Goal: Task Accomplishment & Management: Complete application form

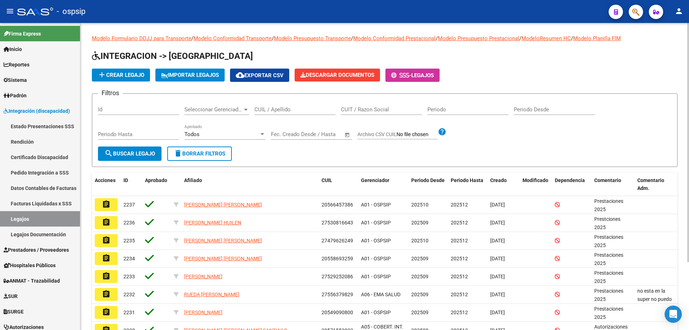
click at [282, 112] on input "CUIL / Apellido" at bounding box center [294, 109] width 81 height 6
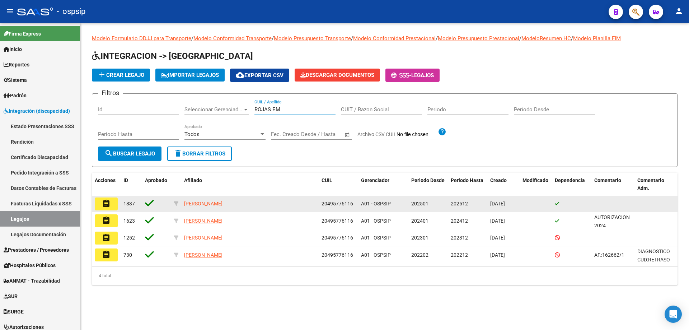
type input "ROJAS EM"
click at [109, 206] on mat-icon "assignment" at bounding box center [106, 203] width 9 height 9
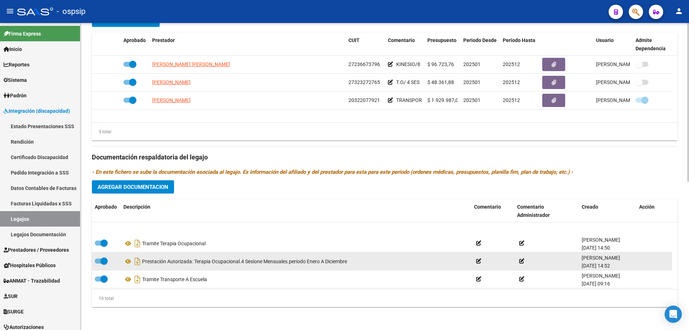
scroll to position [36, 0]
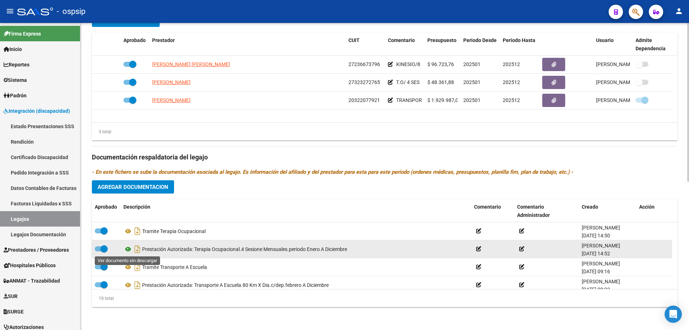
click at [128, 250] on icon at bounding box center [127, 249] width 9 height 9
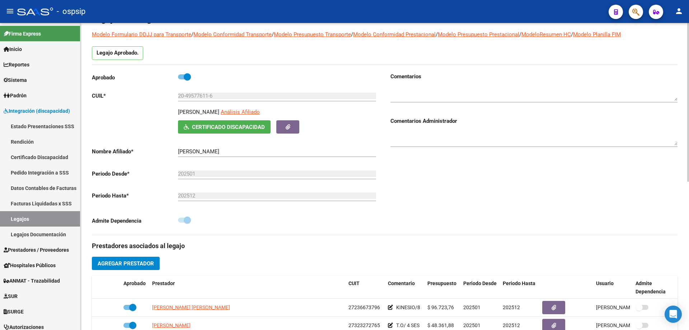
scroll to position [0, 0]
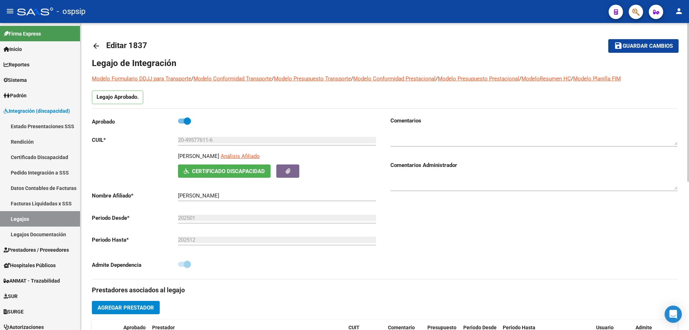
click at [247, 172] on span "Certificado Discapacidad" at bounding box center [228, 171] width 73 height 6
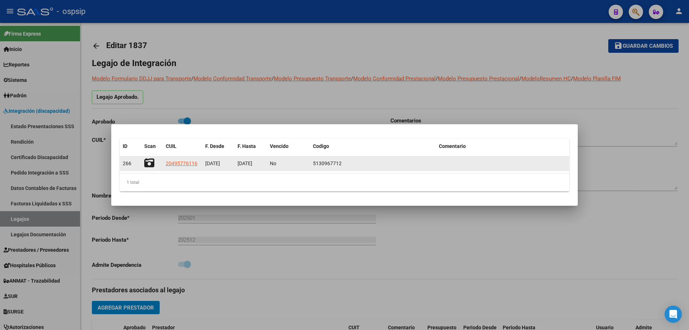
click at [152, 158] on icon at bounding box center [149, 163] width 10 height 10
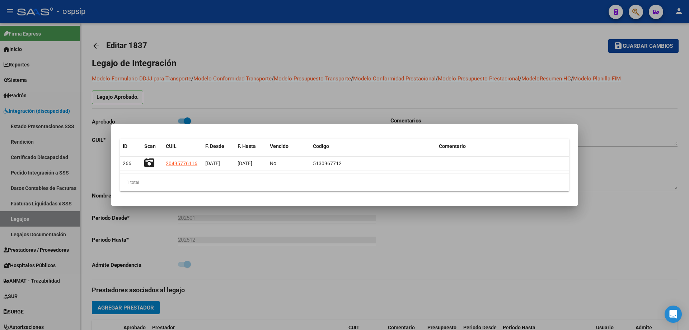
click at [420, 35] on div at bounding box center [344, 165] width 689 height 330
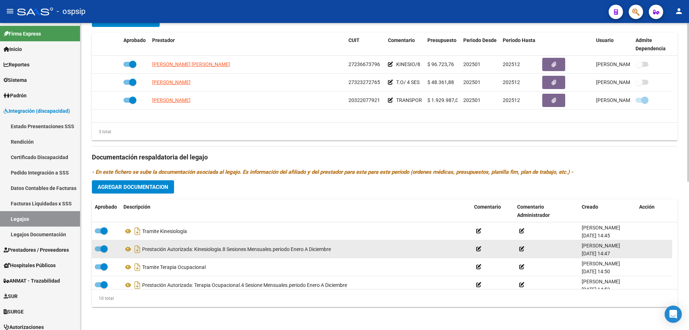
click at [106, 248] on span at bounding box center [103, 248] width 7 height 7
click at [98, 251] on input "checkbox" at bounding box center [98, 251] width 0 height 0
click at [106, 248] on span at bounding box center [101, 248] width 13 height 5
click at [98, 251] on input "checkbox" at bounding box center [98, 251] width 0 height 0
checkbox input "true"
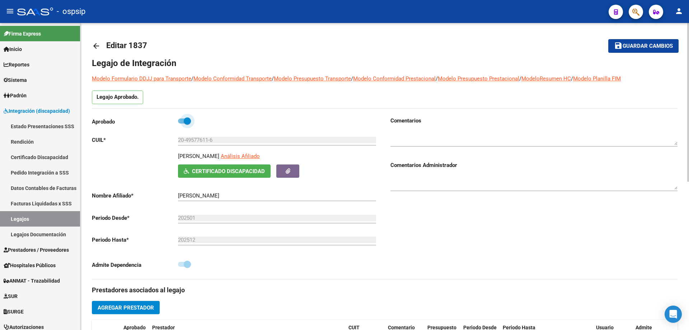
click at [181, 121] on span at bounding box center [184, 120] width 13 height 5
click at [181, 123] on input "checkbox" at bounding box center [181, 123] width 0 height 0
checkbox input "false"
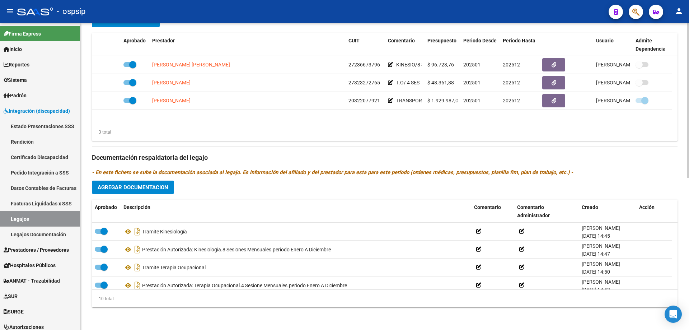
scroll to position [300, 0]
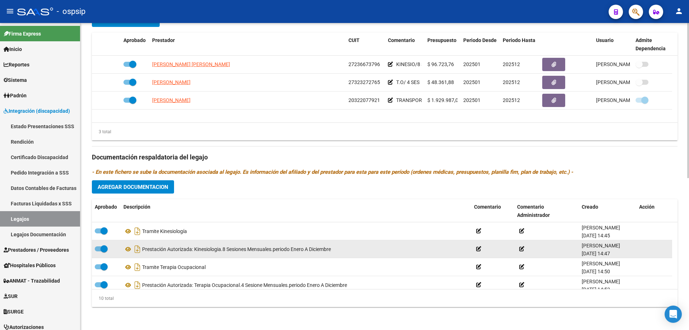
click at [107, 253] on div at bounding box center [106, 248] width 23 height 9
click at [101, 248] on span at bounding box center [103, 248] width 7 height 7
click at [98, 251] on input "checkbox" at bounding box center [98, 251] width 0 height 0
checkbox input "false"
click at [128, 250] on icon at bounding box center [127, 249] width 9 height 9
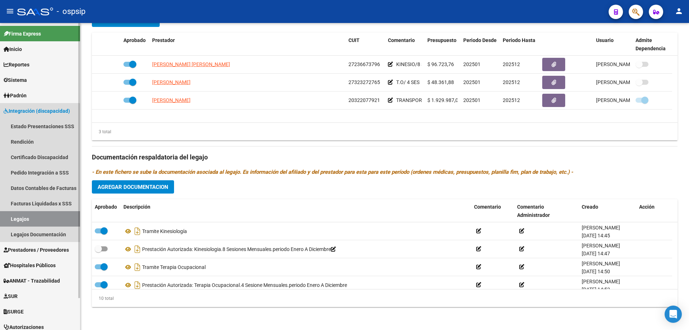
click at [37, 217] on link "Legajos" at bounding box center [40, 218] width 80 height 15
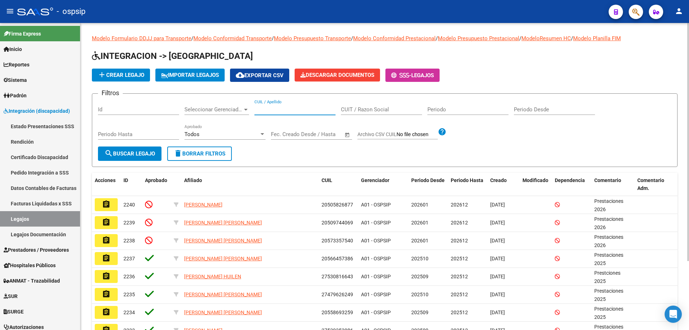
click at [258, 107] on input "CUIL / Apellido" at bounding box center [294, 109] width 81 height 6
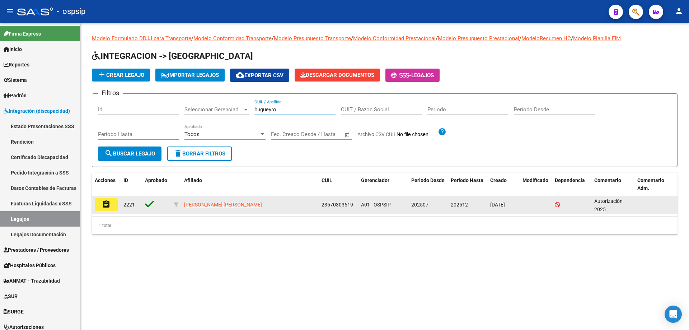
type input "bugueyro"
click at [102, 209] on button "assignment" at bounding box center [106, 204] width 23 height 13
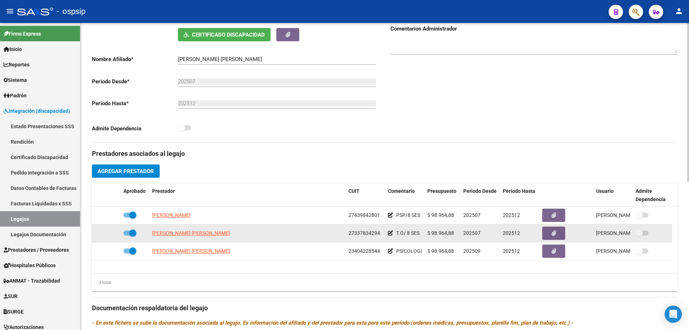
scroll to position [179, 0]
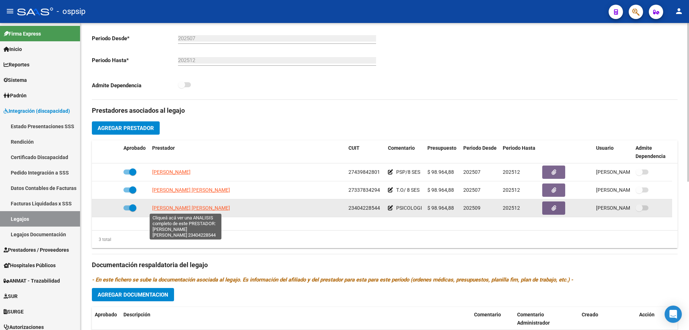
click at [188, 207] on span "[PERSON_NAME] [PERSON_NAME]" at bounding box center [191, 208] width 78 height 6
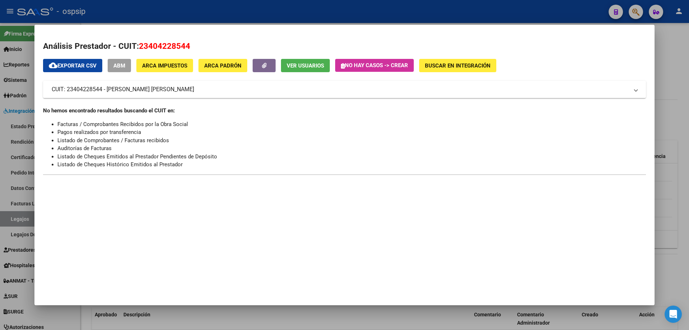
click at [201, 7] on div at bounding box center [344, 165] width 689 height 330
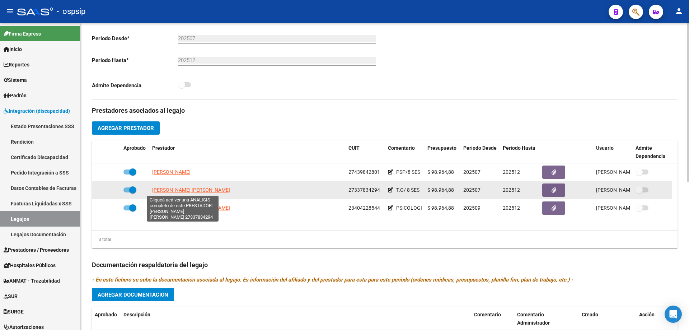
click at [185, 190] on span "[PERSON_NAME] [PERSON_NAME]" at bounding box center [191, 190] width 78 height 6
type textarea "27337834294"
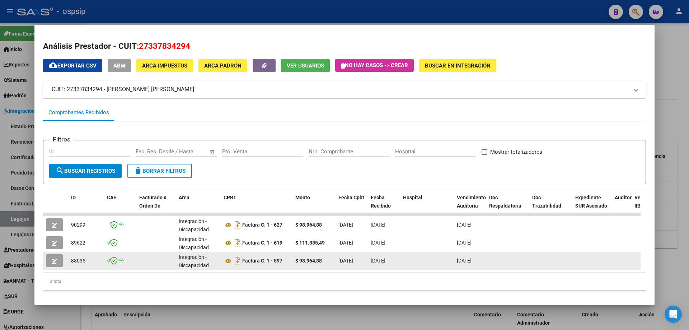
click at [53, 258] on span "button" at bounding box center [54, 260] width 5 height 6
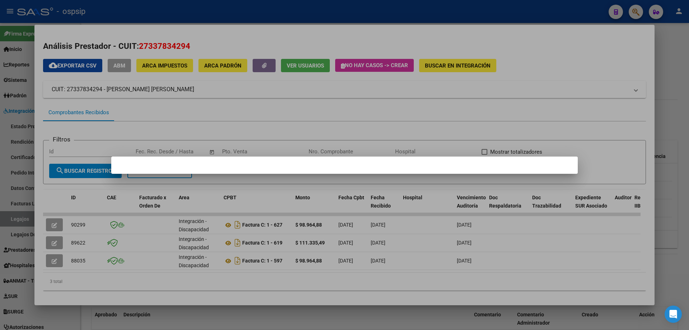
click at [189, 128] on div at bounding box center [344, 165] width 689 height 330
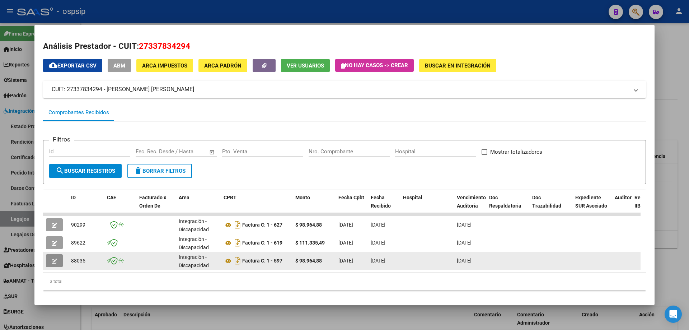
click at [53, 262] on icon "button" at bounding box center [54, 260] width 5 height 5
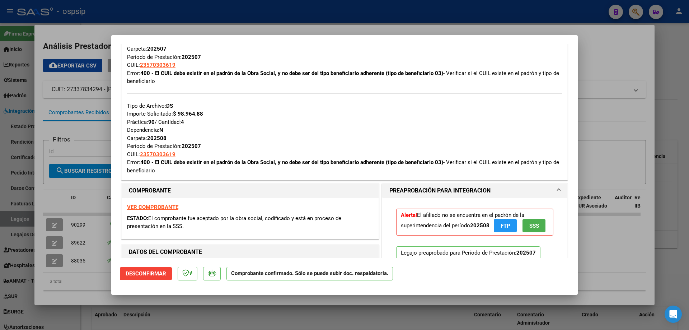
scroll to position [287, 0]
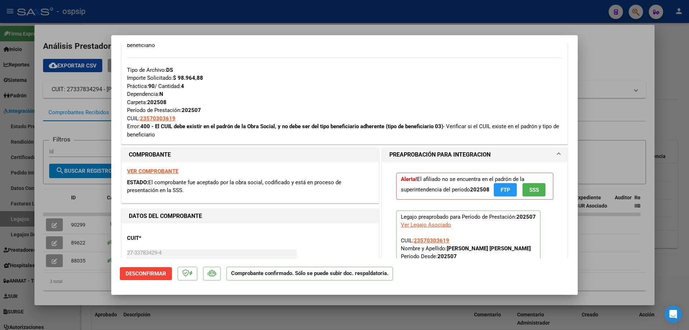
click at [57, 237] on div at bounding box center [344, 165] width 689 height 330
type input "$ 0,00"
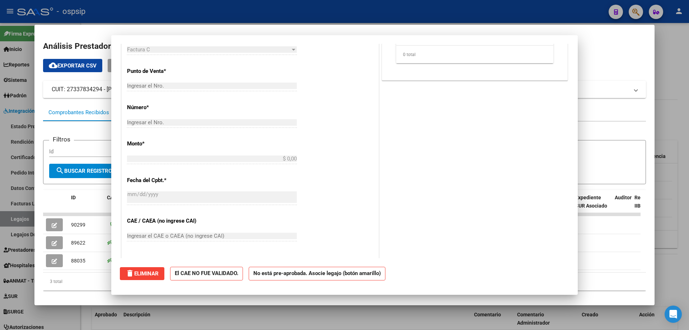
click at [57, 237] on button "button" at bounding box center [54, 242] width 17 height 13
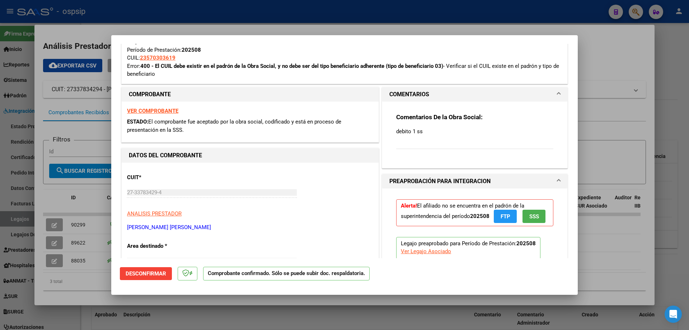
scroll to position [215, 0]
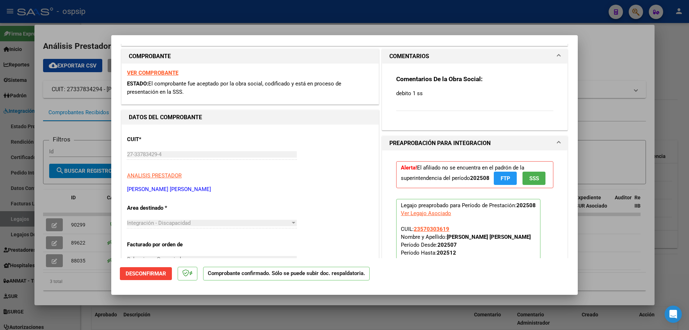
click at [57, 229] on div at bounding box center [344, 165] width 689 height 330
type input "$ 0,00"
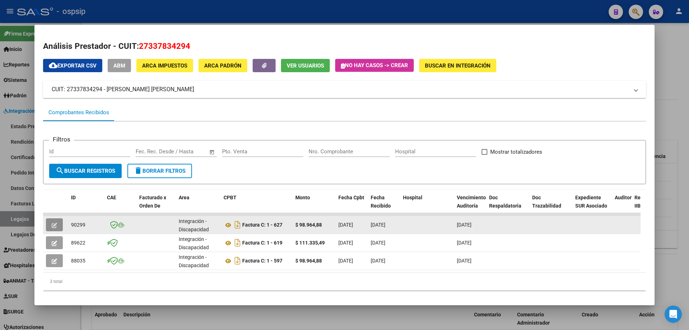
click at [57, 229] on button "button" at bounding box center [54, 224] width 17 height 13
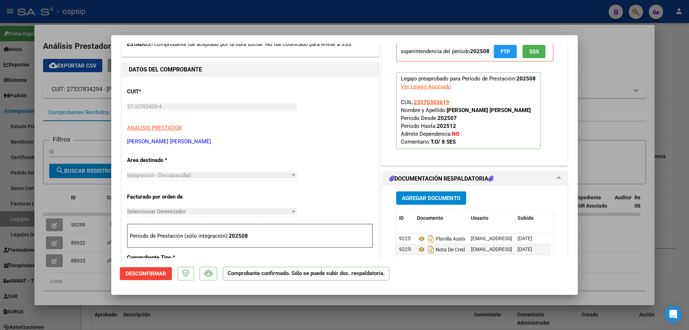
scroll to position [0, 0]
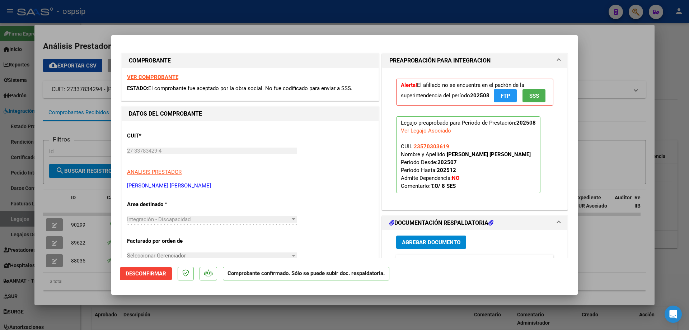
click at [56, 237] on div at bounding box center [344, 165] width 689 height 330
type input "$ 0,00"
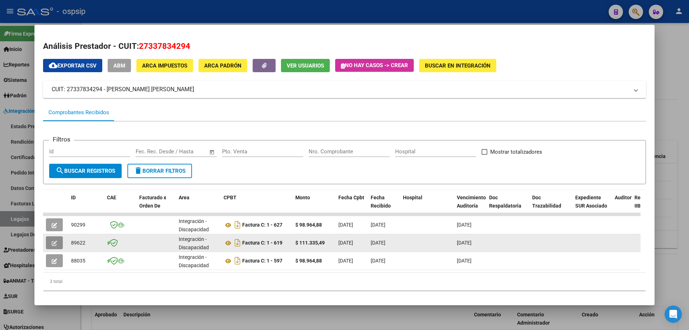
click at [53, 241] on icon "button" at bounding box center [54, 242] width 5 height 5
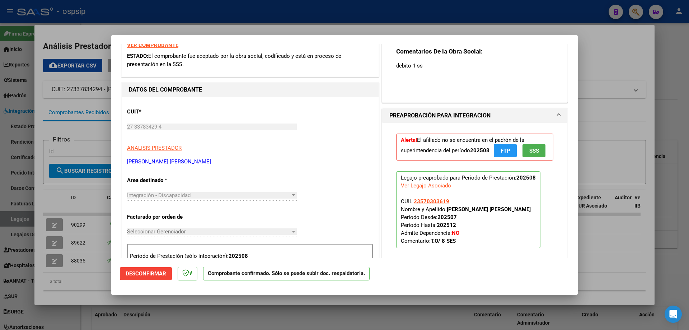
scroll to position [251, 0]
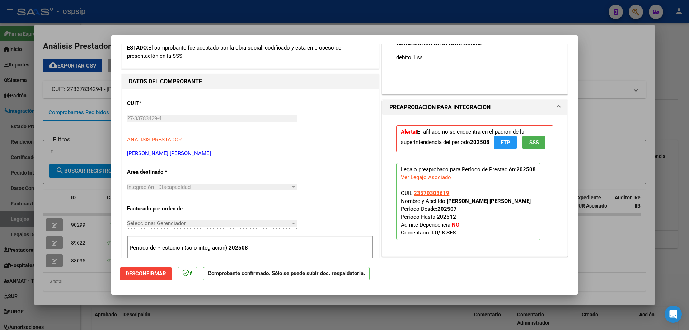
click at [60, 256] on div at bounding box center [344, 165] width 689 height 330
type input "$ 0,00"
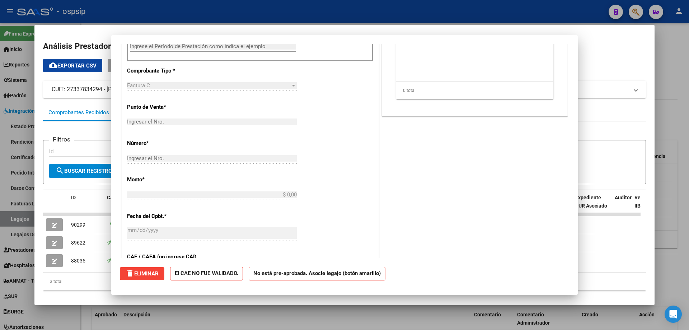
scroll to position [0, 0]
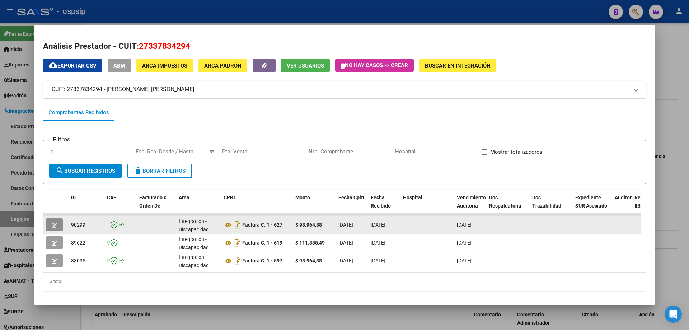
click at [57, 230] on button "button" at bounding box center [54, 224] width 17 height 13
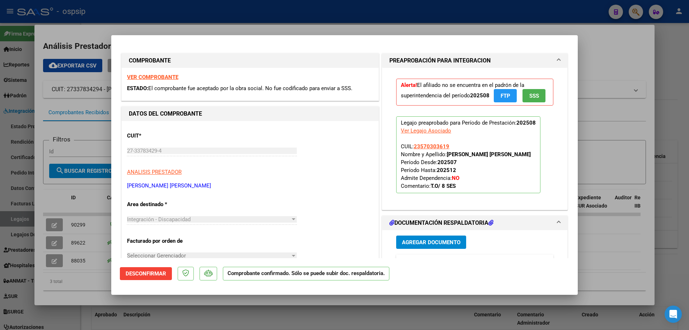
click at [52, 244] on div at bounding box center [344, 165] width 689 height 330
type input "$ 0,00"
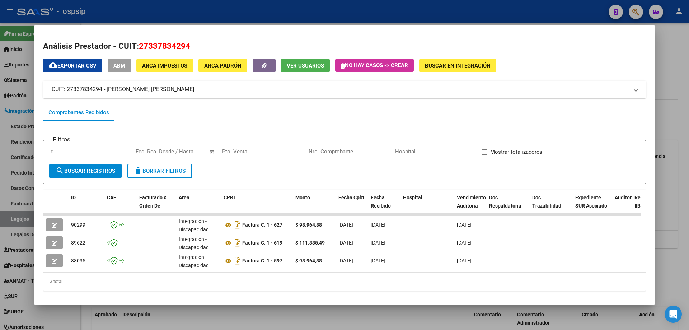
click at [52, 244] on icon "button" at bounding box center [54, 242] width 5 height 5
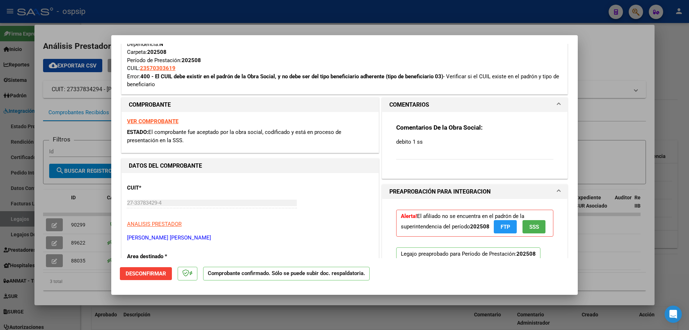
scroll to position [179, 0]
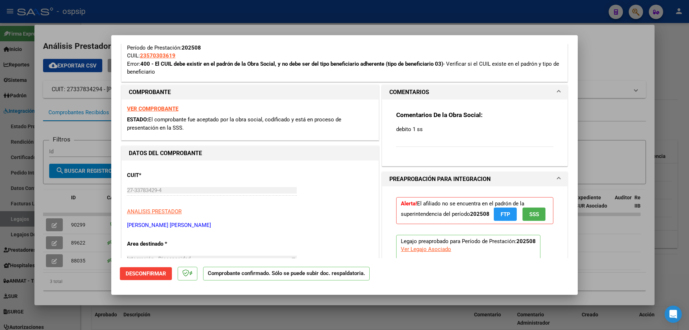
click at [47, 201] on div at bounding box center [344, 165] width 689 height 330
type input "$ 0,00"
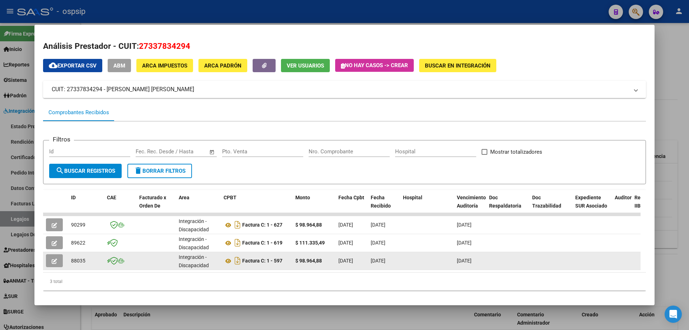
click at [57, 262] on icon "button" at bounding box center [54, 260] width 5 height 5
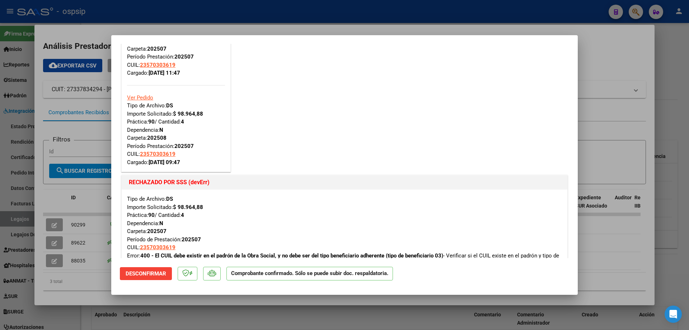
scroll to position [0, 0]
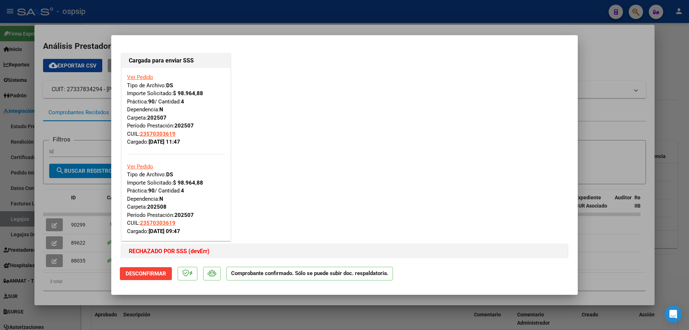
click at [57, 242] on div at bounding box center [344, 165] width 689 height 330
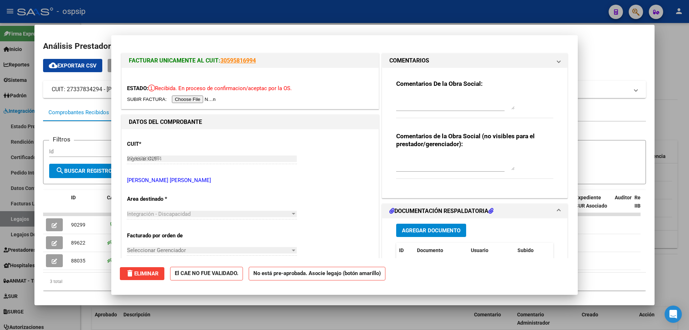
type input "$ 0,00"
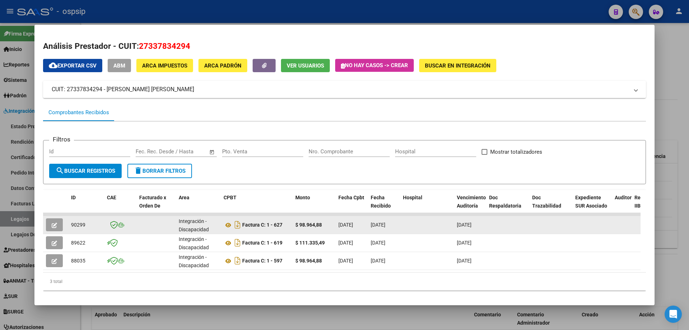
click at [57, 225] on icon "button" at bounding box center [54, 224] width 5 height 5
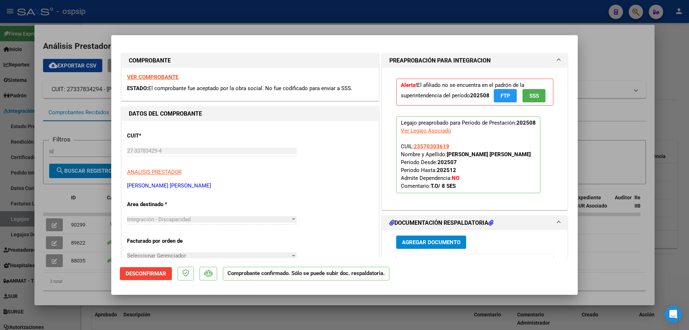
click at [54, 223] on div at bounding box center [344, 165] width 689 height 330
type input "$ 0,00"
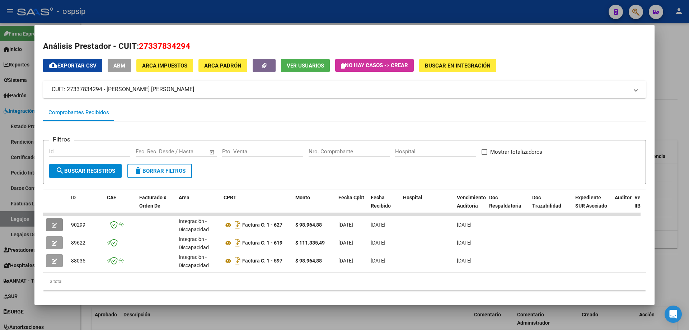
click at [54, 223] on icon "button" at bounding box center [54, 224] width 5 height 5
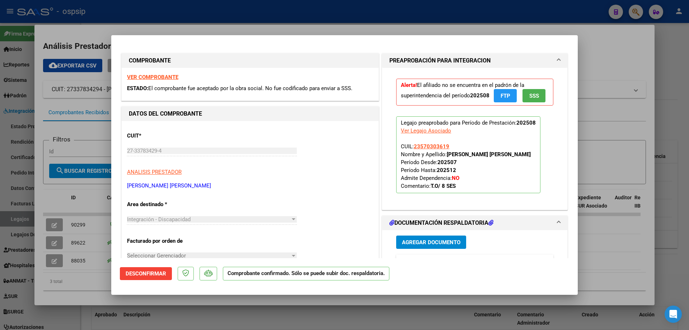
click at [58, 262] on div at bounding box center [344, 165] width 689 height 330
type input "$ 0,00"
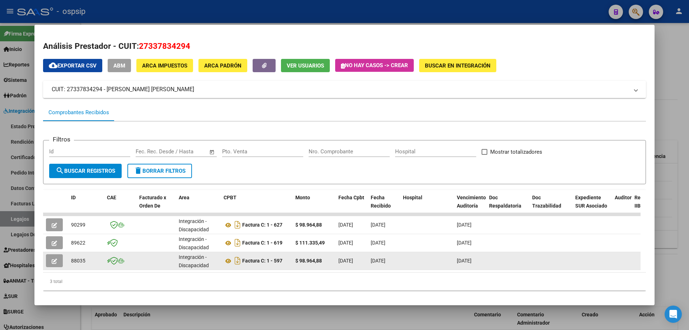
click at [54, 256] on button "button" at bounding box center [54, 260] width 17 height 13
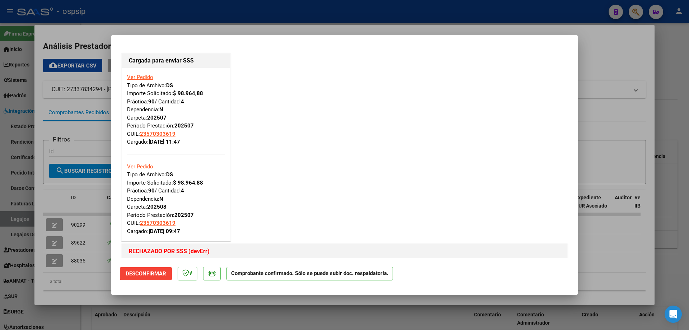
click at [259, 10] on div at bounding box center [344, 165] width 689 height 330
type input "$ 0,00"
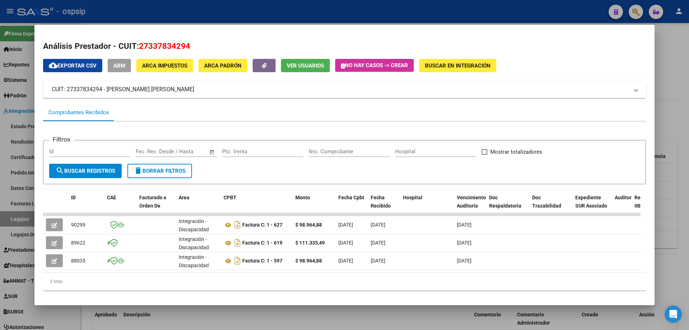
click at [259, 10] on div at bounding box center [344, 165] width 689 height 330
